Goal: Check status: Check status

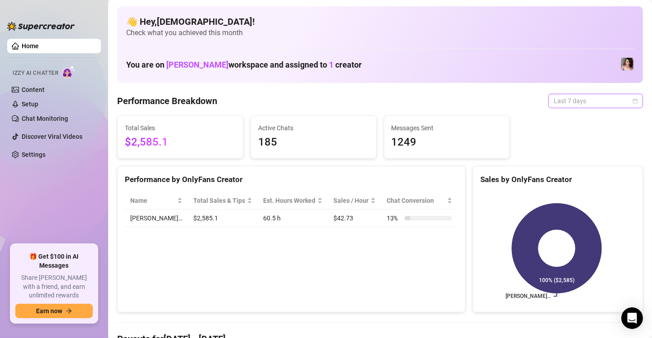
click at [588, 106] on span "Last 7 days" at bounding box center [596, 101] width 84 height 14
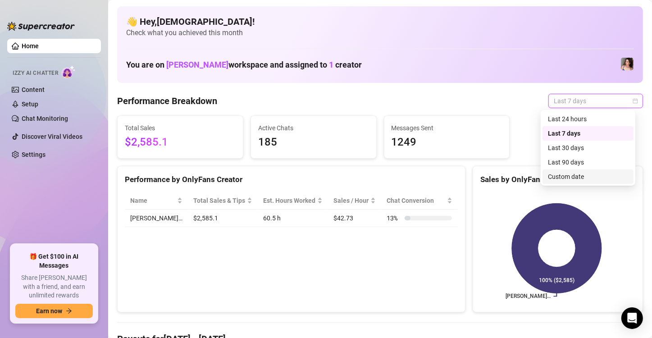
click at [562, 175] on div "Custom date" at bounding box center [588, 177] width 80 height 10
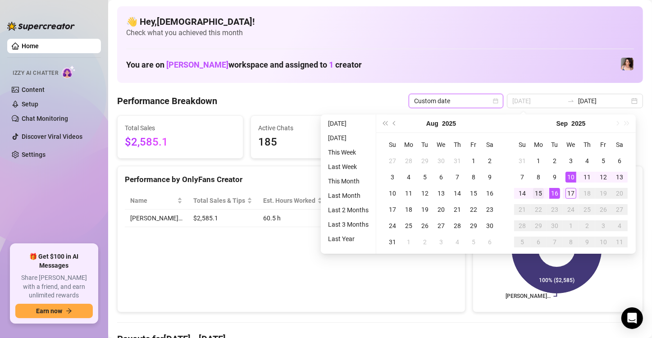
type input "[DATE]"
click at [540, 192] on div "15" at bounding box center [538, 193] width 11 height 11
drag, startPoint x: 580, startPoint y: 196, endPoint x: 574, endPoint y: 197, distance: 5.5
click at [580, 196] on td "18" at bounding box center [587, 193] width 16 height 16
type input "[DATE]"
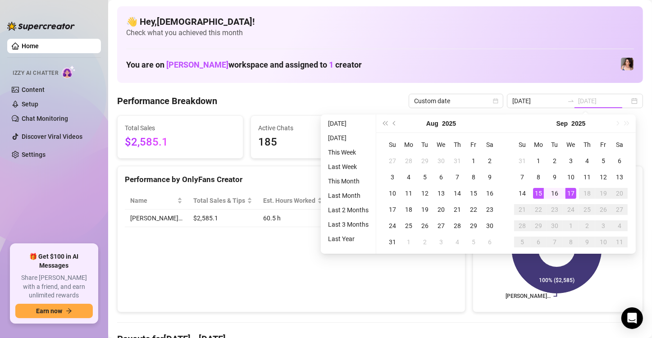
click at [572, 196] on div "17" at bounding box center [570, 193] width 11 height 11
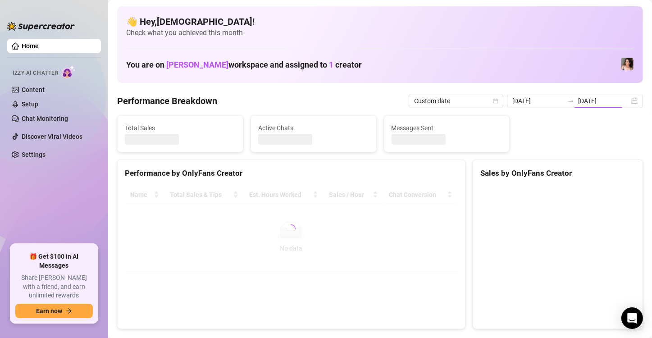
type input "[DATE]"
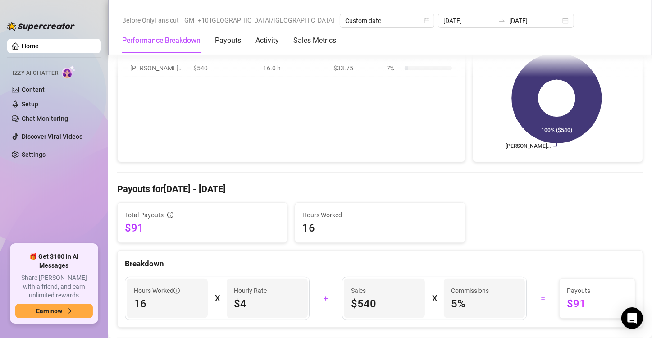
scroll to position [195, 0]
